Goal: Information Seeking & Learning: Learn about a topic

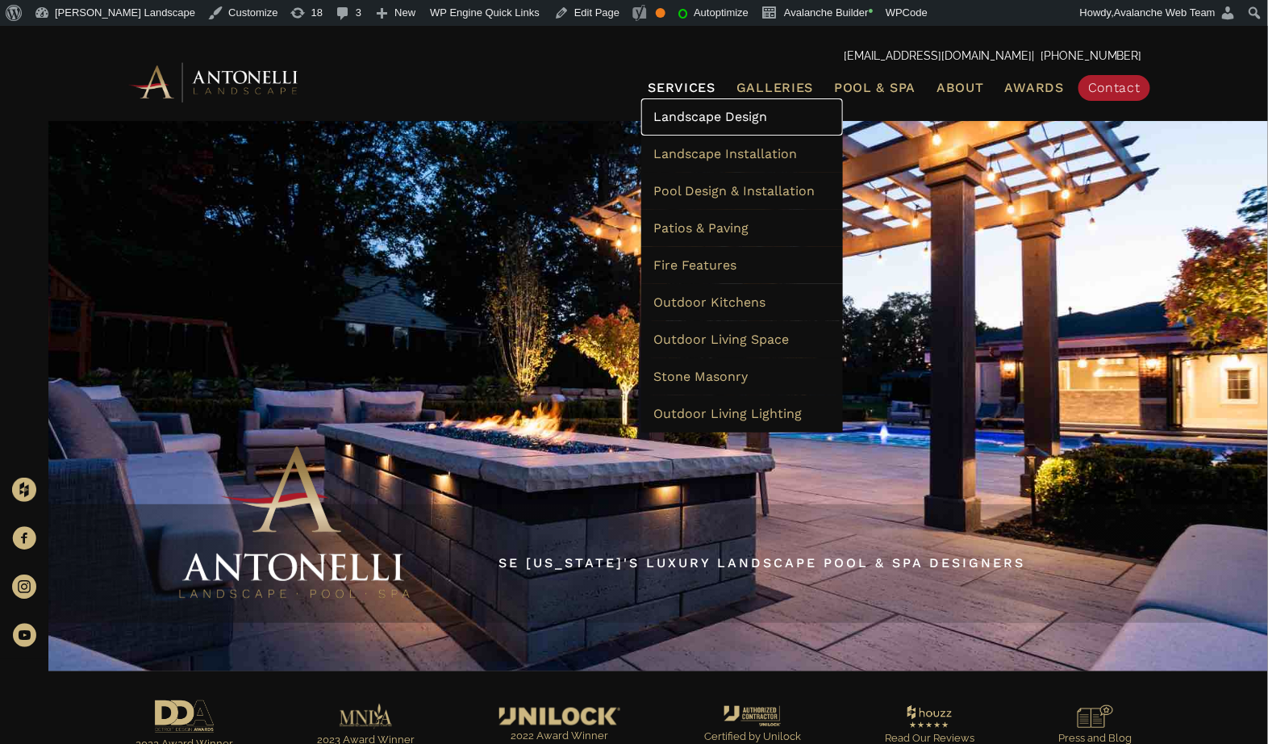
click at [699, 123] on span "Landscape Design" at bounding box center [711, 116] width 114 height 15
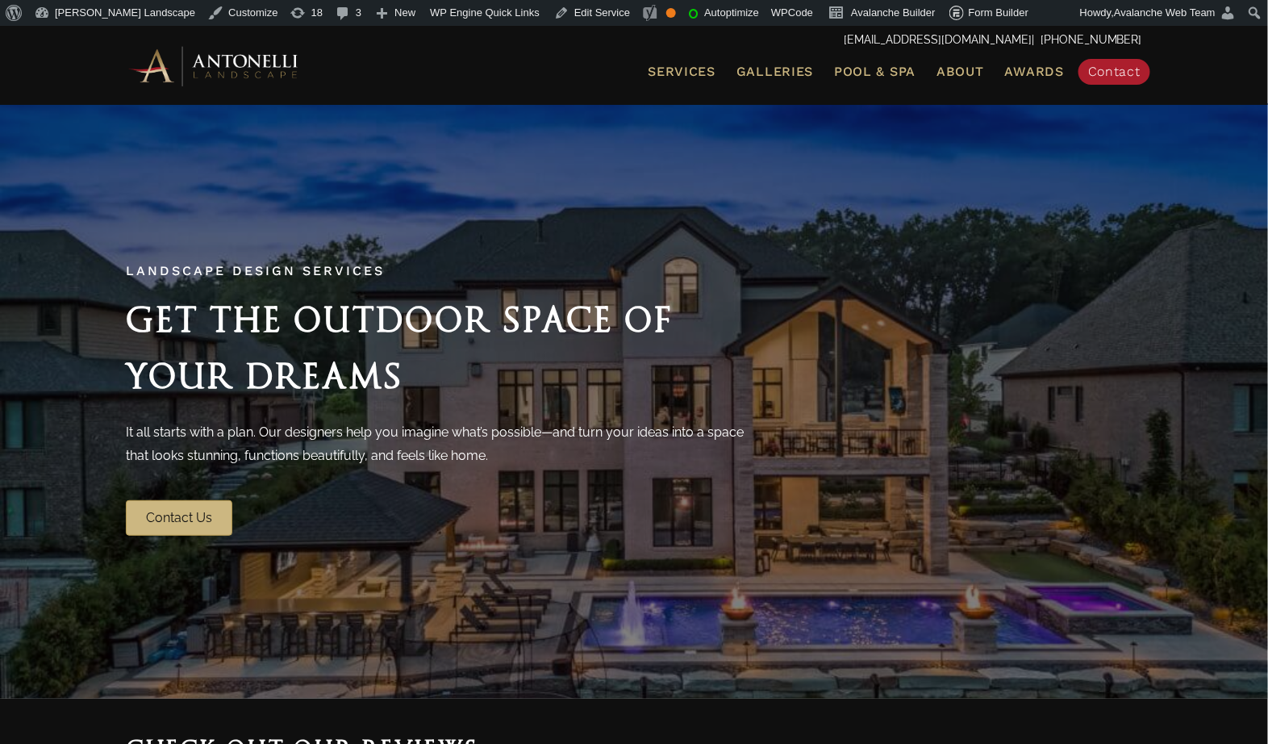
drag, startPoint x: 400, startPoint y: 387, endPoint x: 388, endPoint y: 384, distance: 12.5
click at [388, 384] on h2 "Get the Outdoor Space of Your Dreams" at bounding box center [440, 347] width 629 height 113
click at [232, 284] on div "Landscape Design Services Get the Outdoor Space of Your Dreams It all starts wi…" at bounding box center [440, 400] width 629 height 269
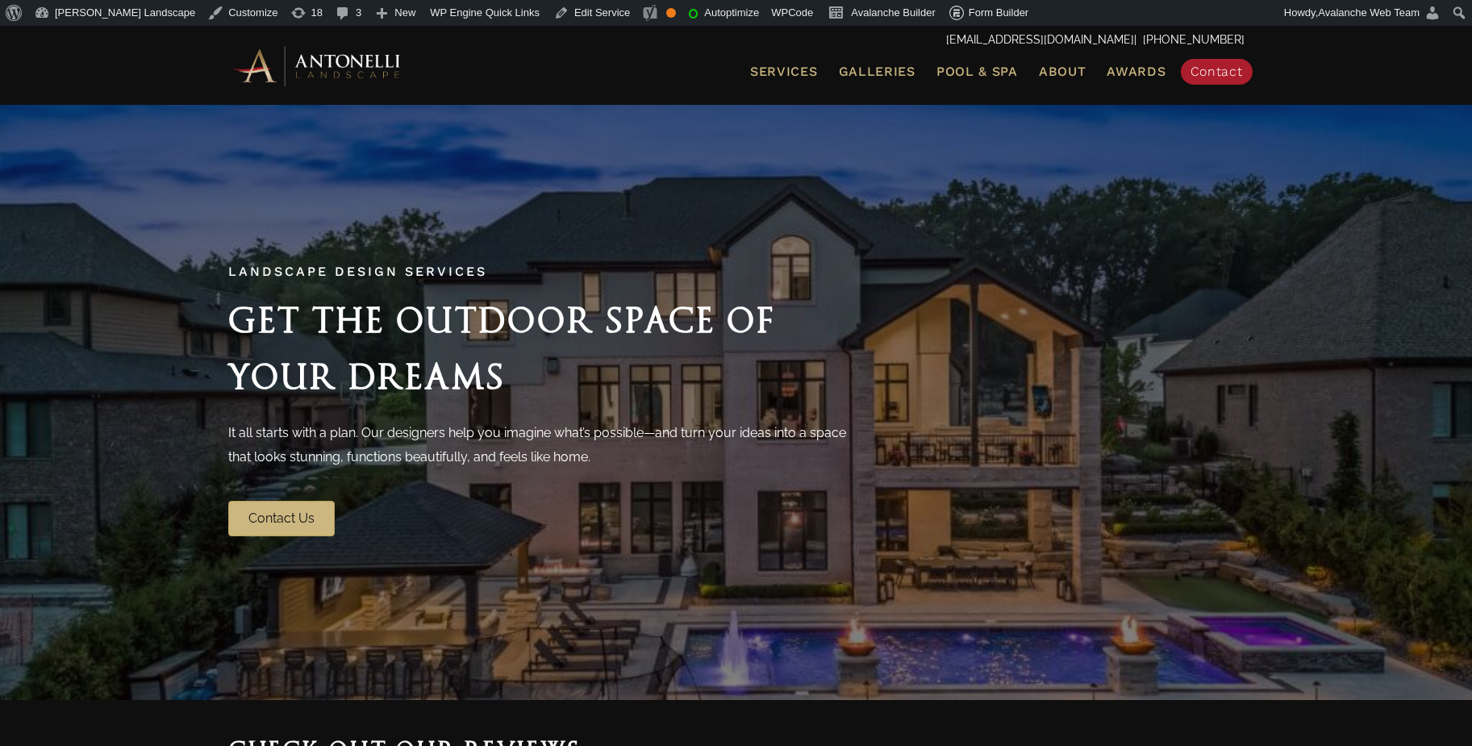
click at [375, 385] on span "Get the Outdoor Space of Your Dreams" at bounding box center [501, 348] width 547 height 97
click at [428, 276] on span "Landscape Design Services" at bounding box center [357, 271] width 259 height 15
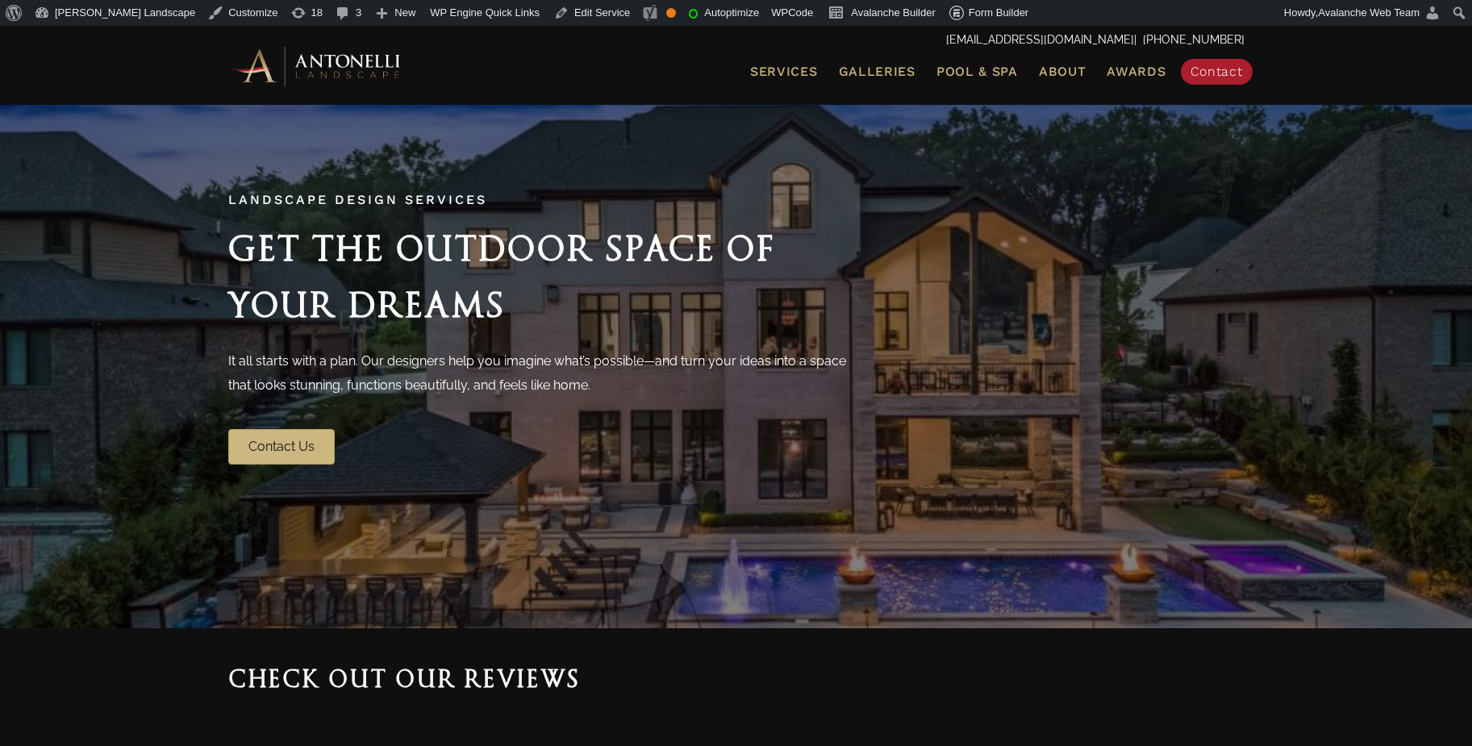
scroll to position [161, 0]
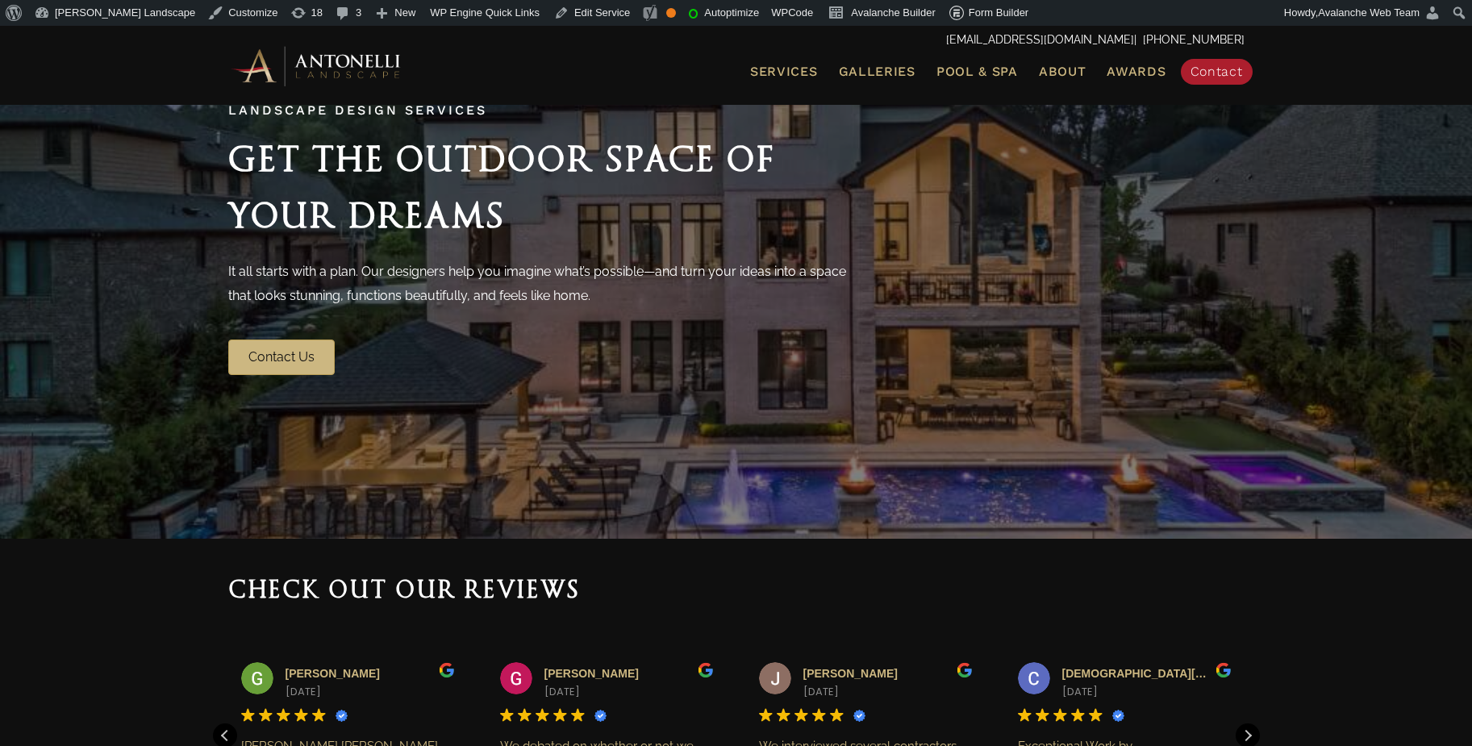
click at [290, 297] on p "It all starts with a plan. Our designers help you imagine what’s possible—and t…" at bounding box center [542, 284] width 629 height 48
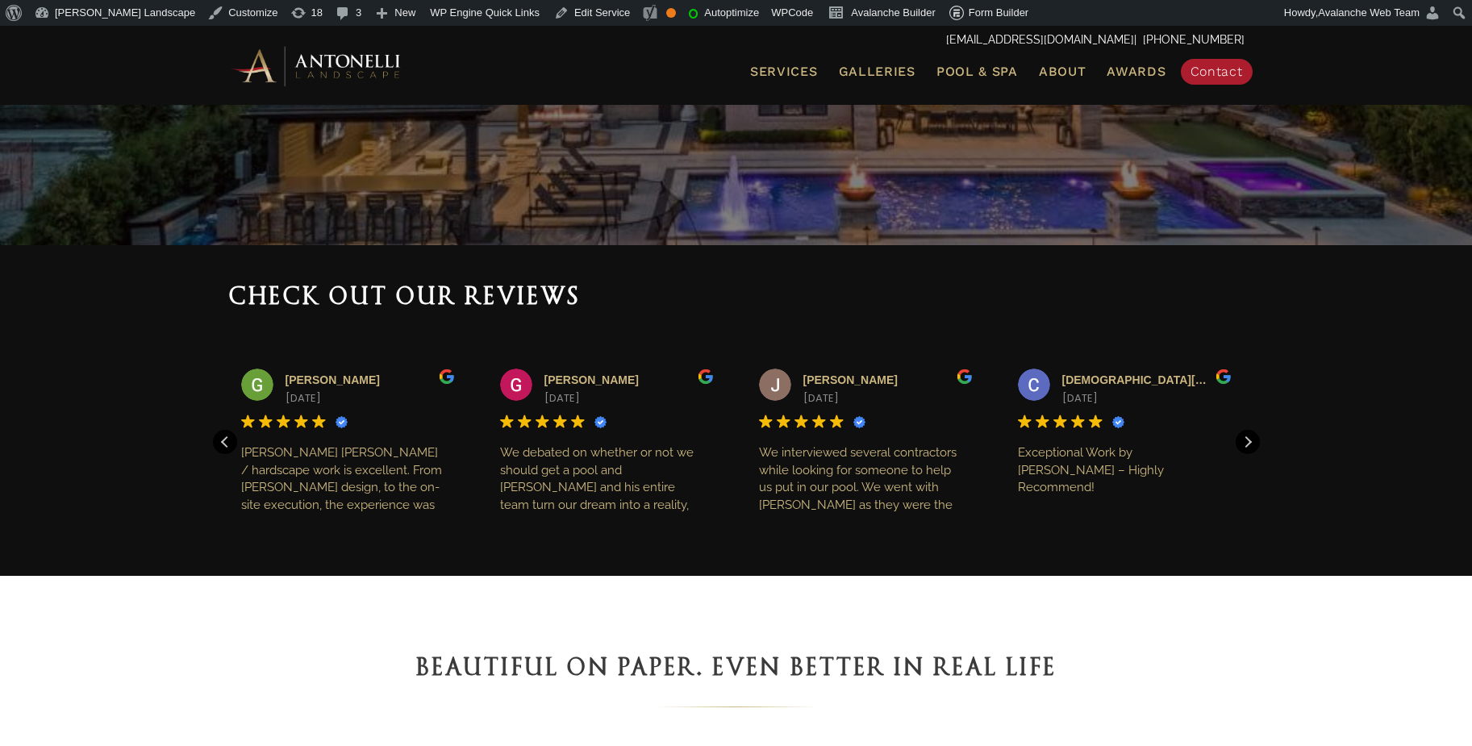
scroll to position [484, 0]
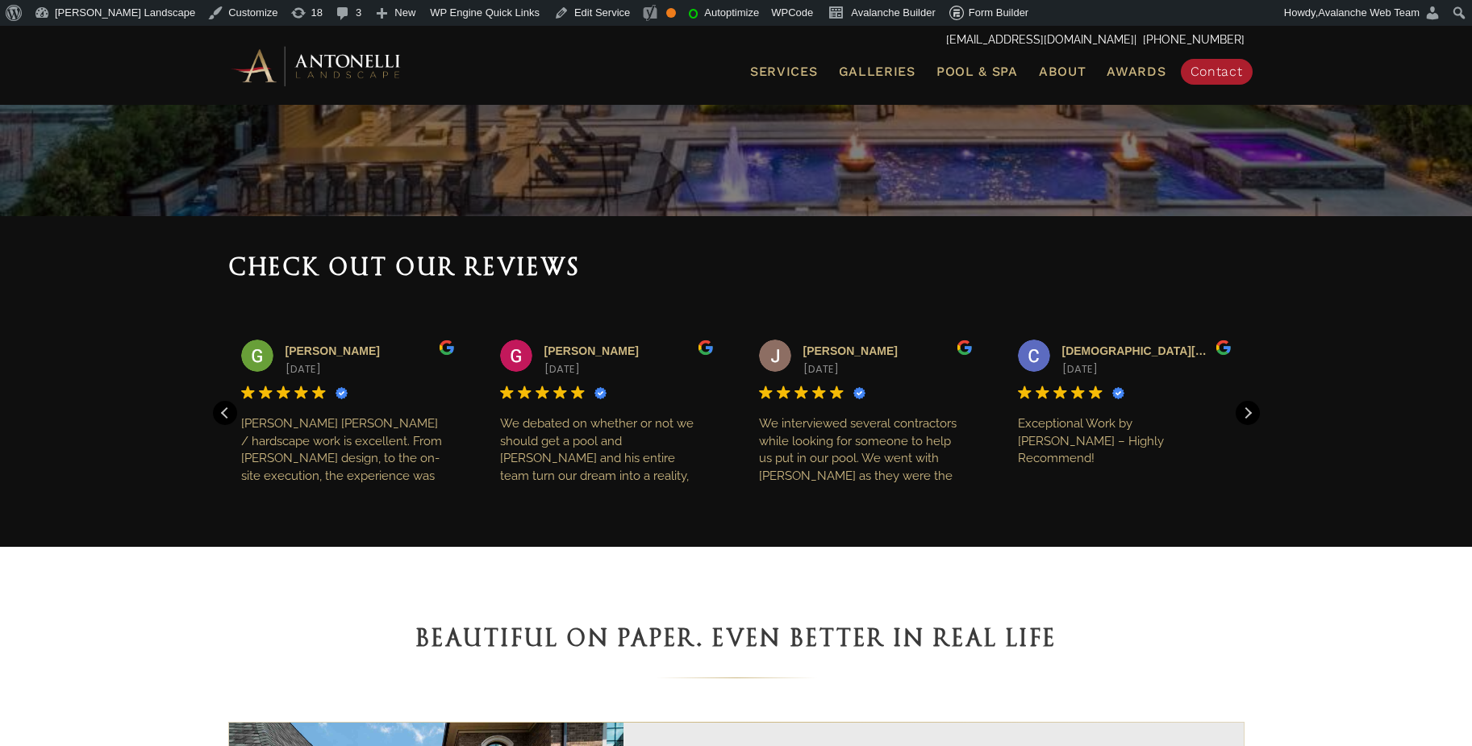
click at [1268, 508] on div "Check out our reviews [PERSON_NAME] [DATE] Trustindex verifies that the origina…" at bounding box center [736, 381] width 1472 height 331
click at [1261, 501] on div "Check out our reviews [PERSON_NAME] [DATE] Trustindex verifies that the origina…" at bounding box center [736, 381] width 1472 height 331
click at [416, 269] on span "Check out our reviews" at bounding box center [404, 266] width 353 height 27
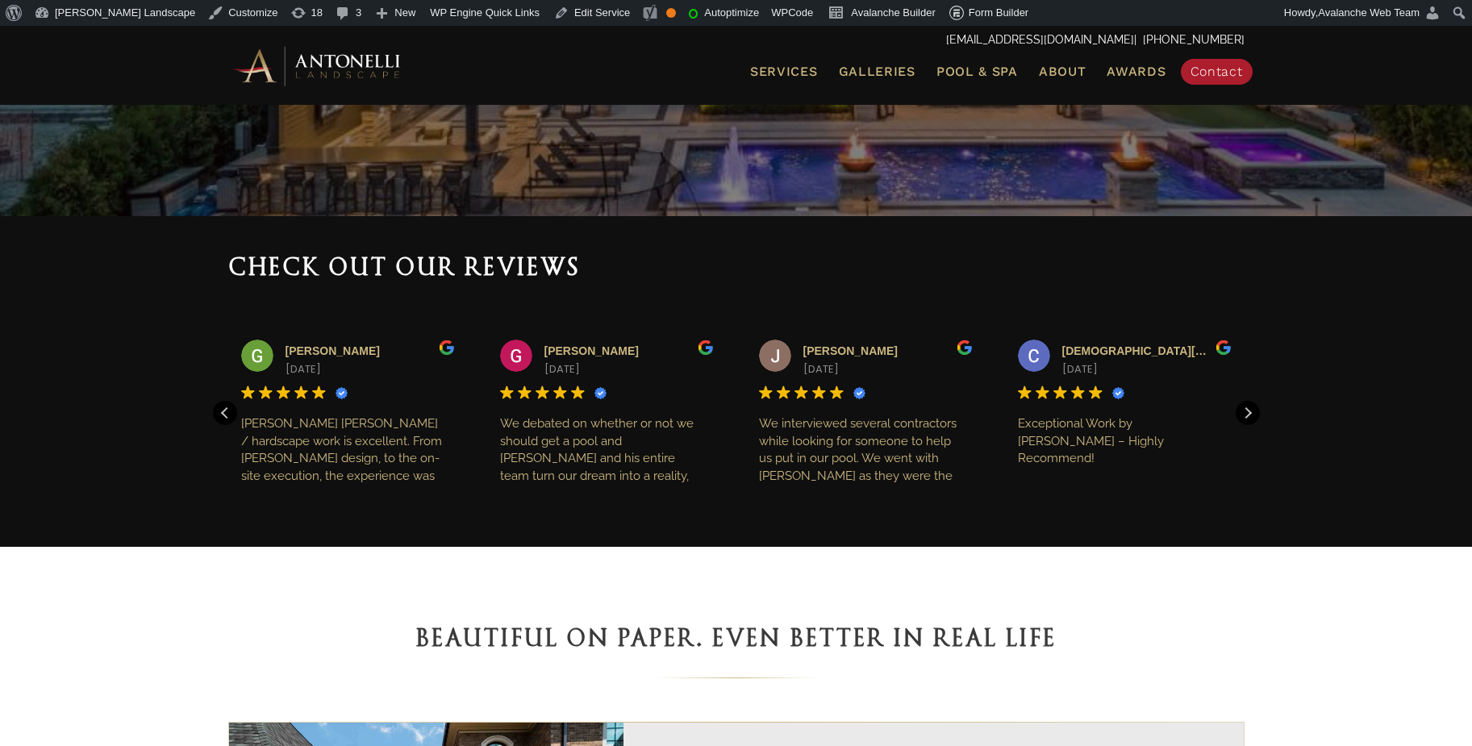
click at [416, 269] on span "Check out our reviews" at bounding box center [404, 266] width 353 height 27
click at [577, 269] on span "Check out our reviews" at bounding box center [404, 266] width 353 height 27
click at [1113, 277] on h2 "Check out our reviews" at bounding box center [736, 268] width 1017 height 39
click at [553, 272] on span "Check out our reviews" at bounding box center [404, 266] width 353 height 27
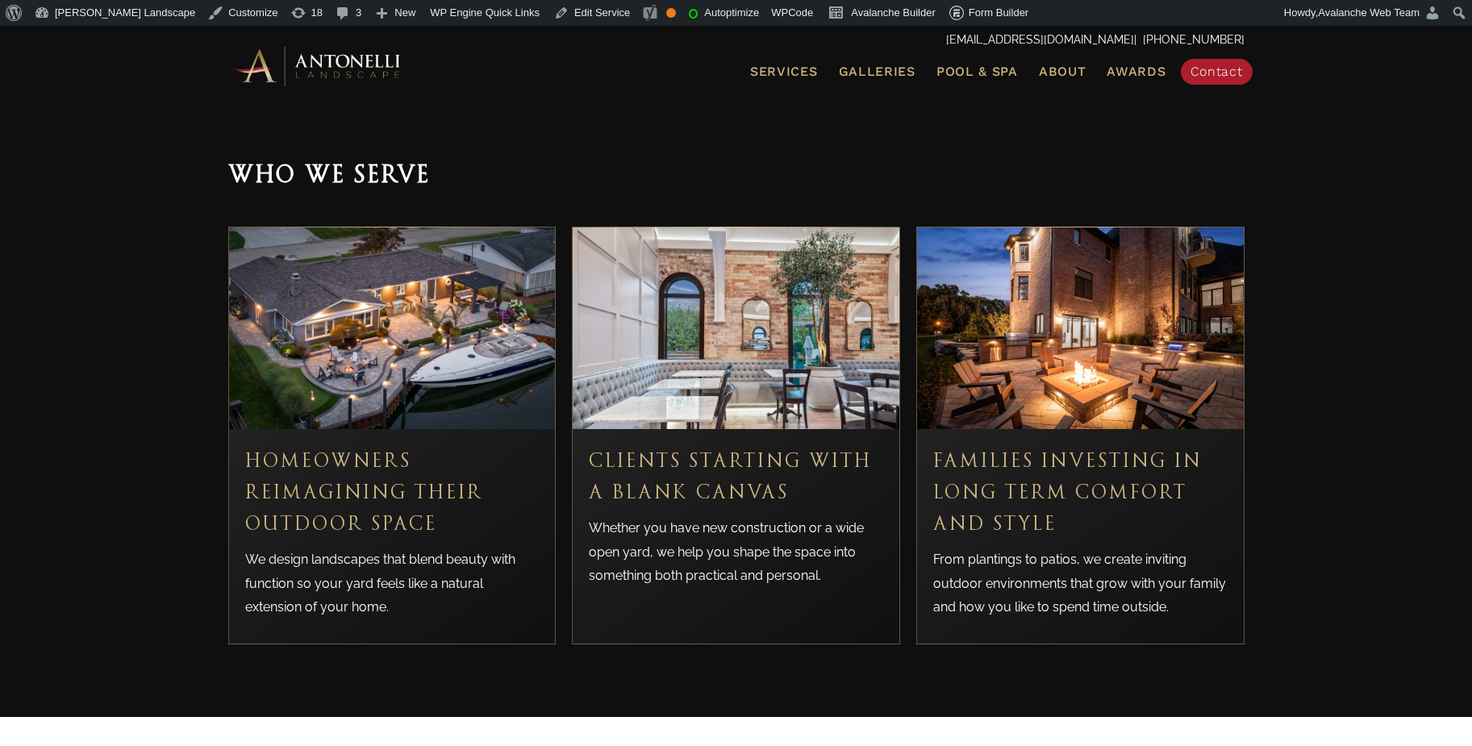
scroll to position [4115, 0]
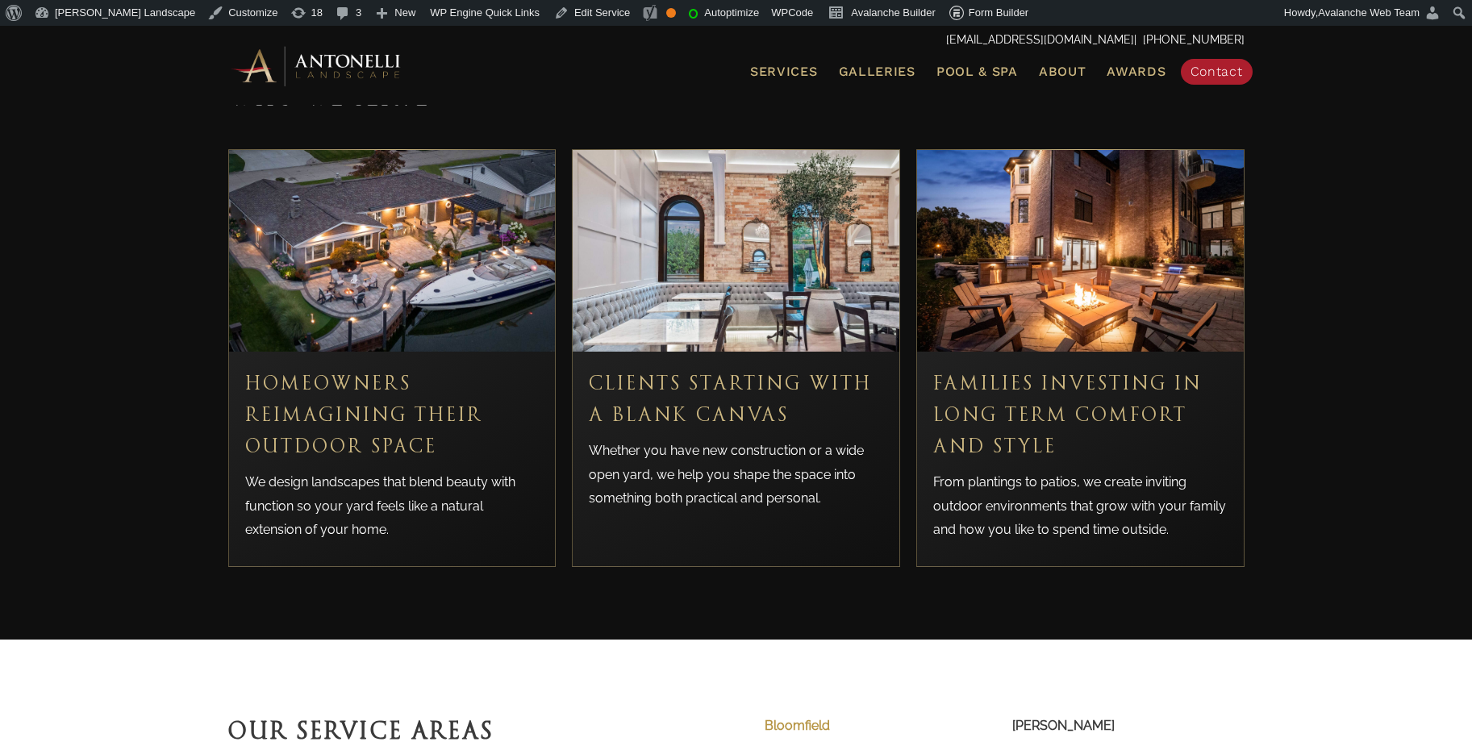
scroll to position [4195, 0]
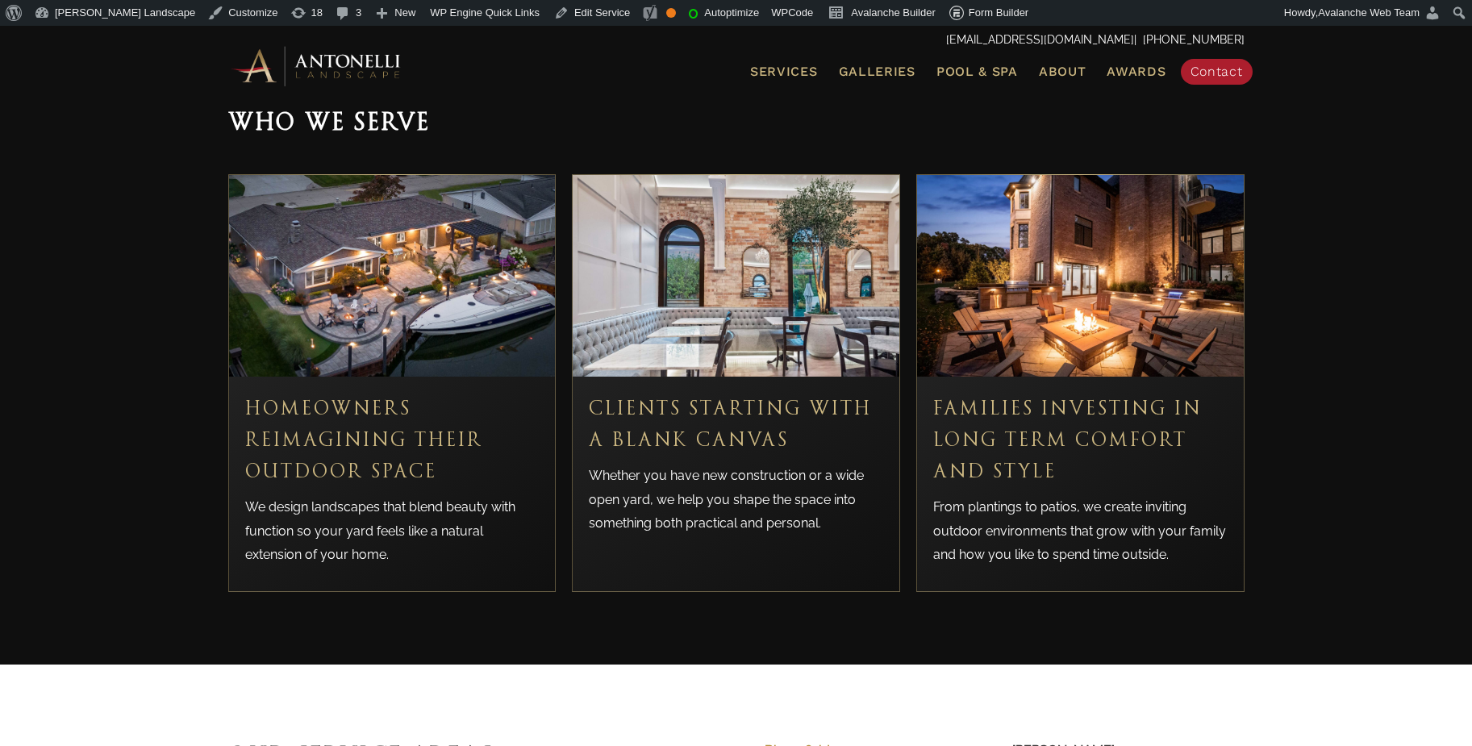
click at [1268, 416] on div "Who We Serve Homeowners Reimagining Their Outdoor Space We design landscapes th…" at bounding box center [736, 348] width 1472 height 634
click at [533, 512] on p "We design landscapes that blend beauty with function so your yard feels like a …" at bounding box center [392, 531] width 294 height 72
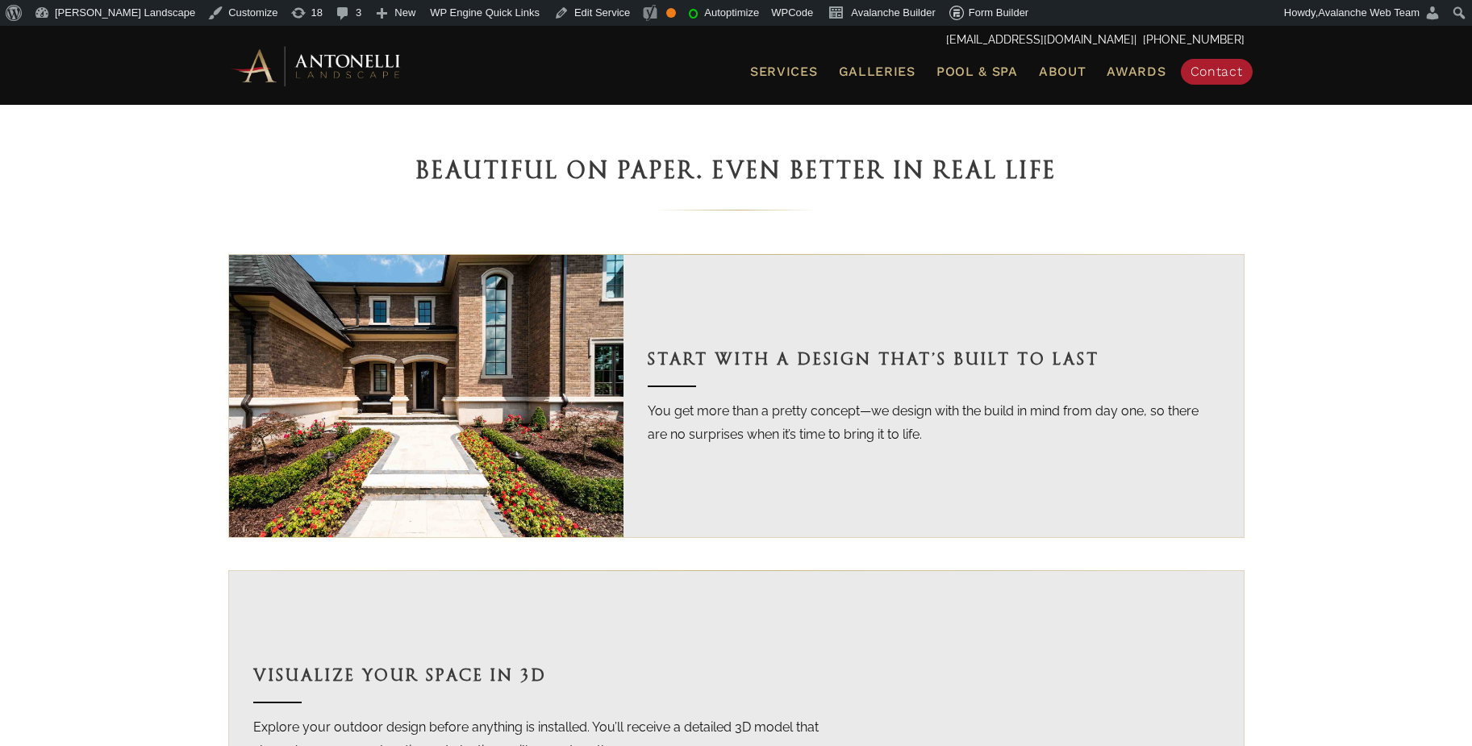
scroll to position [968, 0]
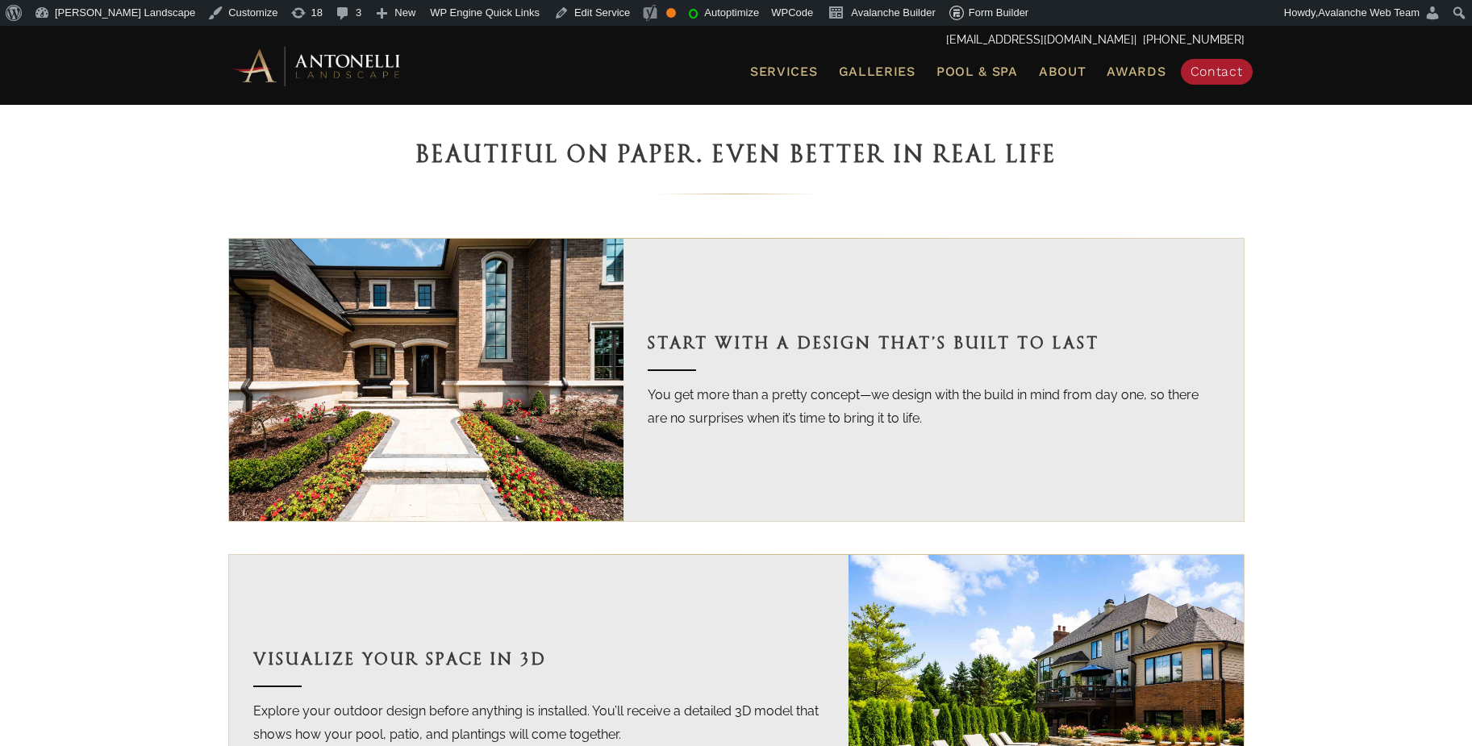
drag, startPoint x: 436, startPoint y: 405, endPoint x: 427, endPoint y: 394, distance: 14.9
click at [399, 388] on img at bounding box center [426, 380] width 395 height 282
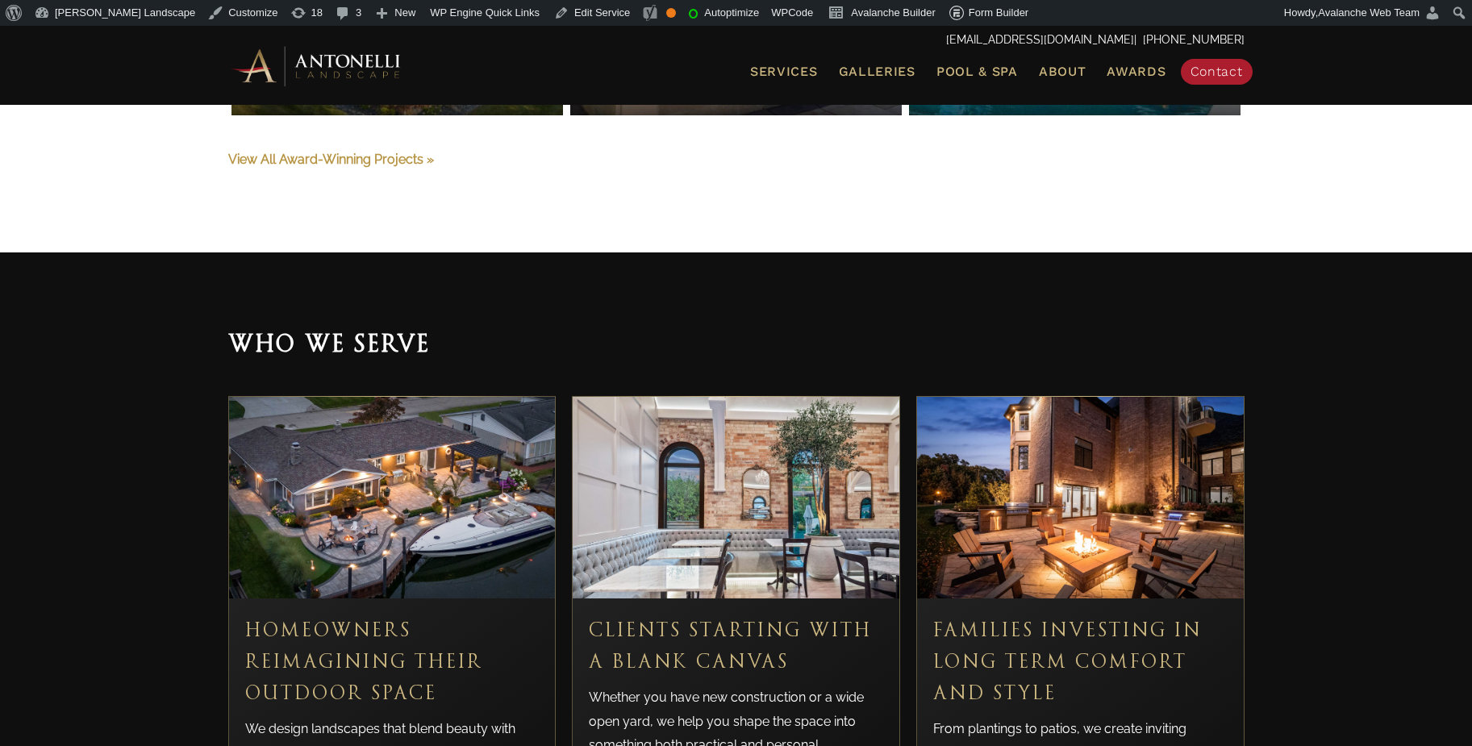
scroll to position [4115, 0]
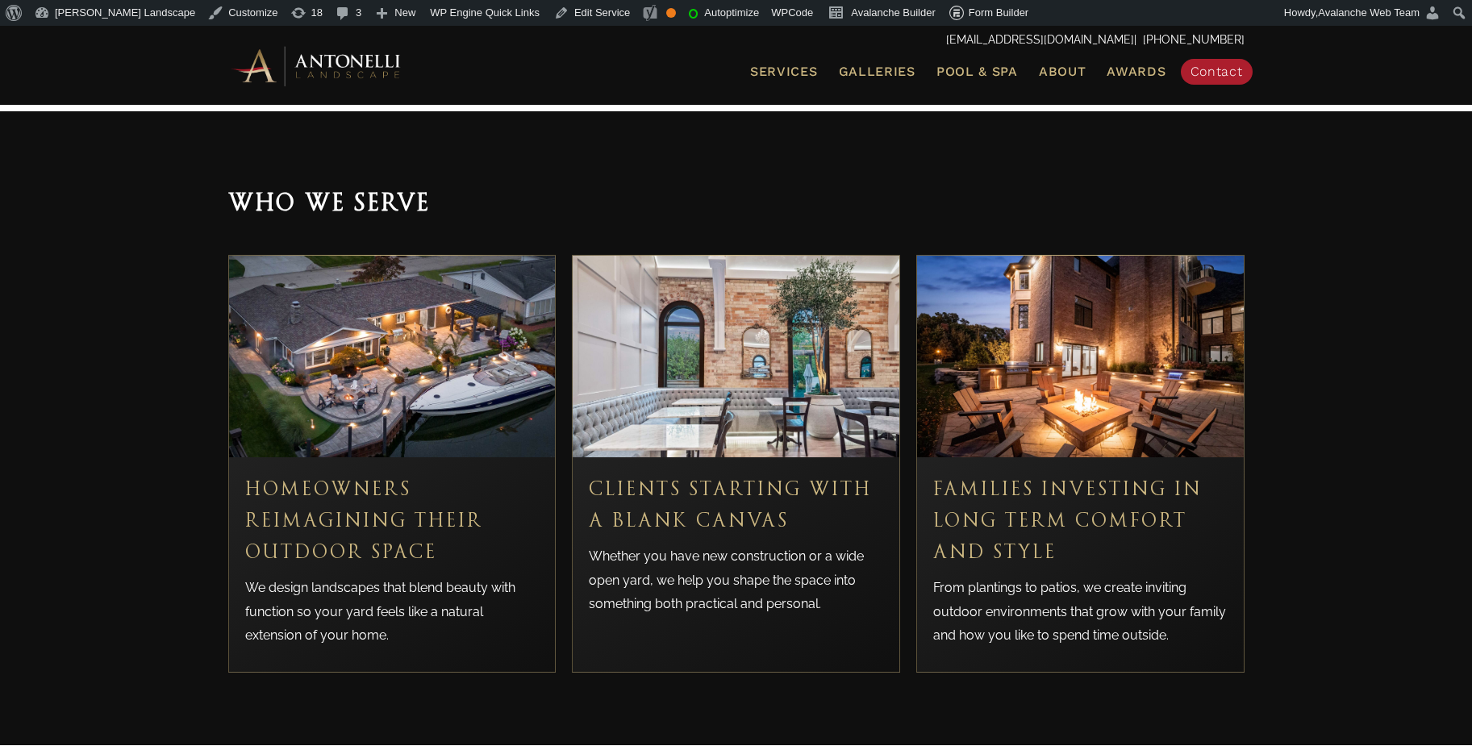
click at [332, 524] on h3 "Homeowners Reimagining Their Outdoor Space" at bounding box center [392, 521] width 294 height 95
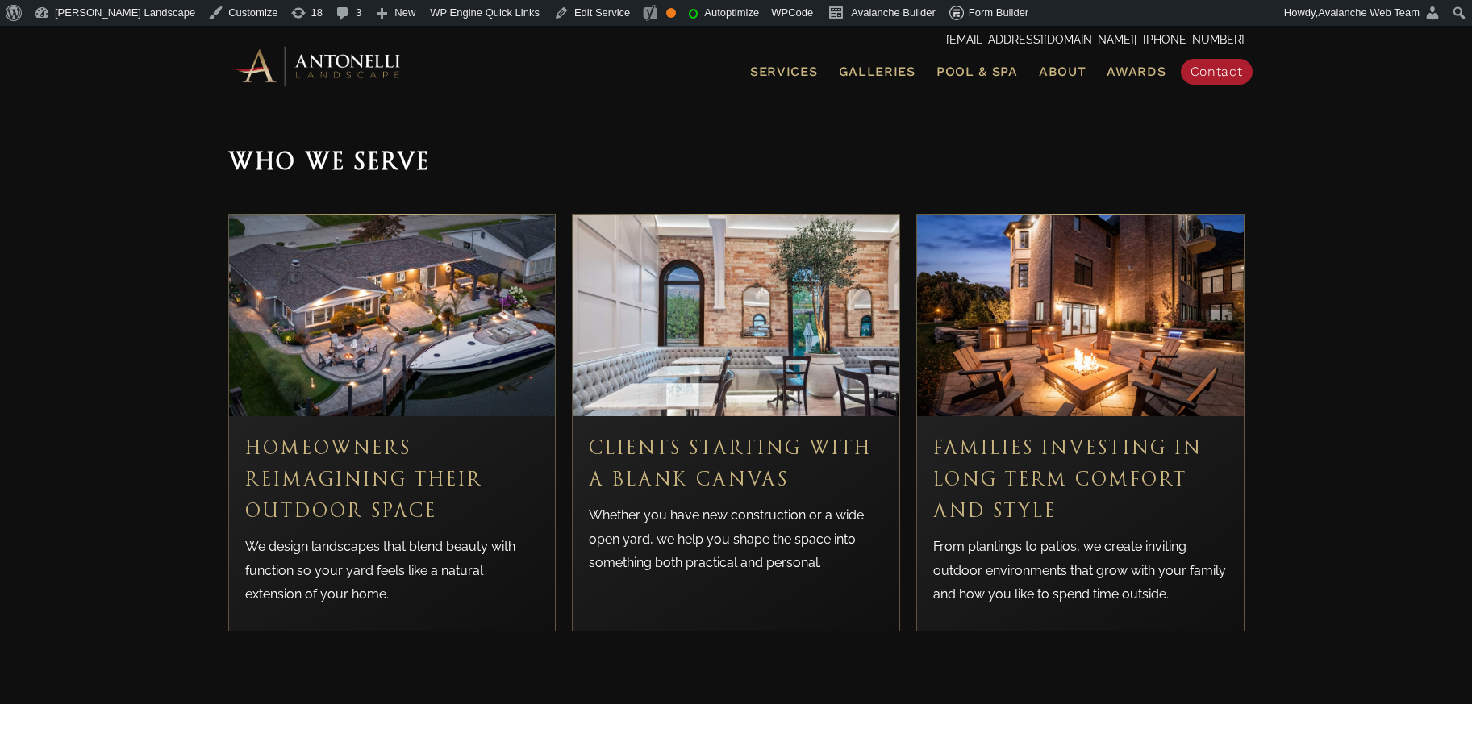
scroll to position [4195, 0]
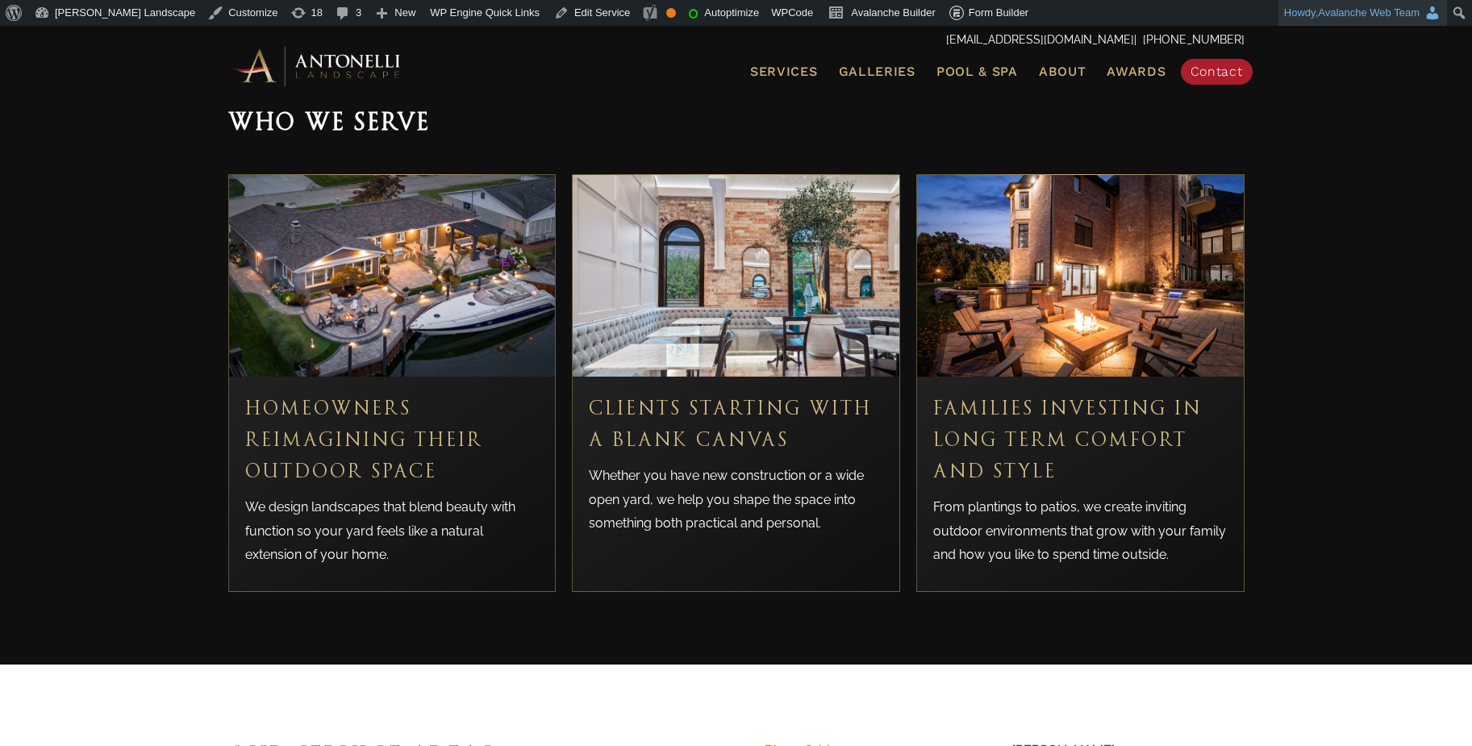
drag, startPoint x: 1423, startPoint y: 26, endPoint x: 1324, endPoint y: 2, distance: 102.0
